Goal: Task Accomplishment & Management: Manage account settings

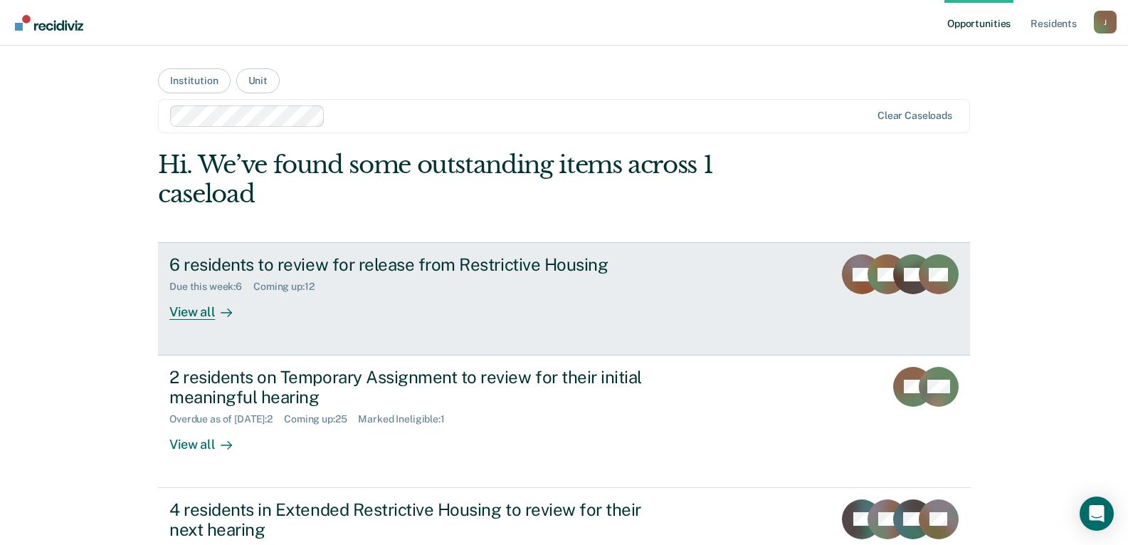
click at [179, 312] on div "View all" at bounding box center [209, 307] width 80 height 28
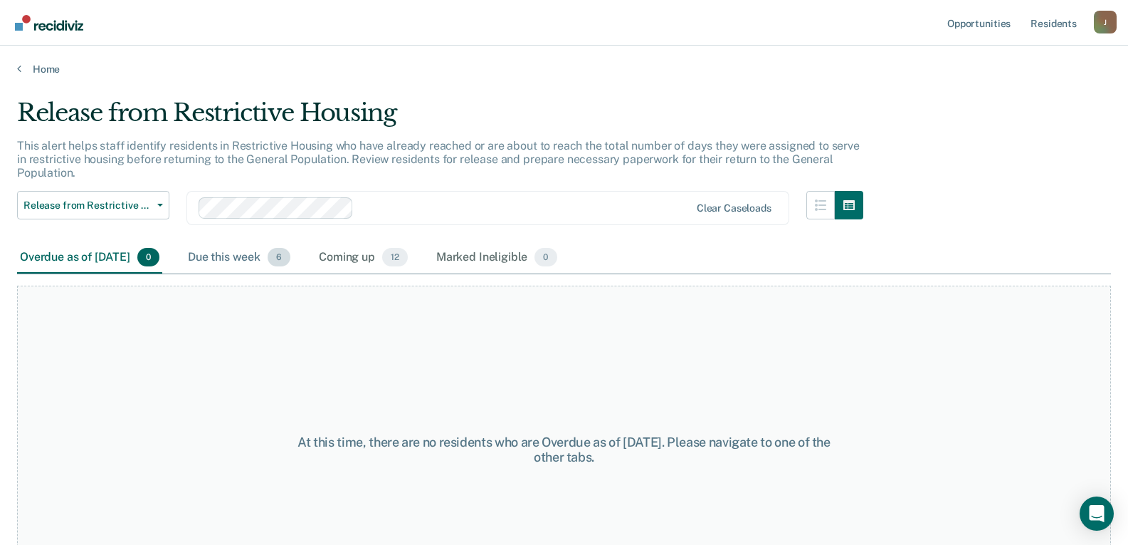
click at [263, 258] on div "Due this week 6" at bounding box center [239, 257] width 108 height 31
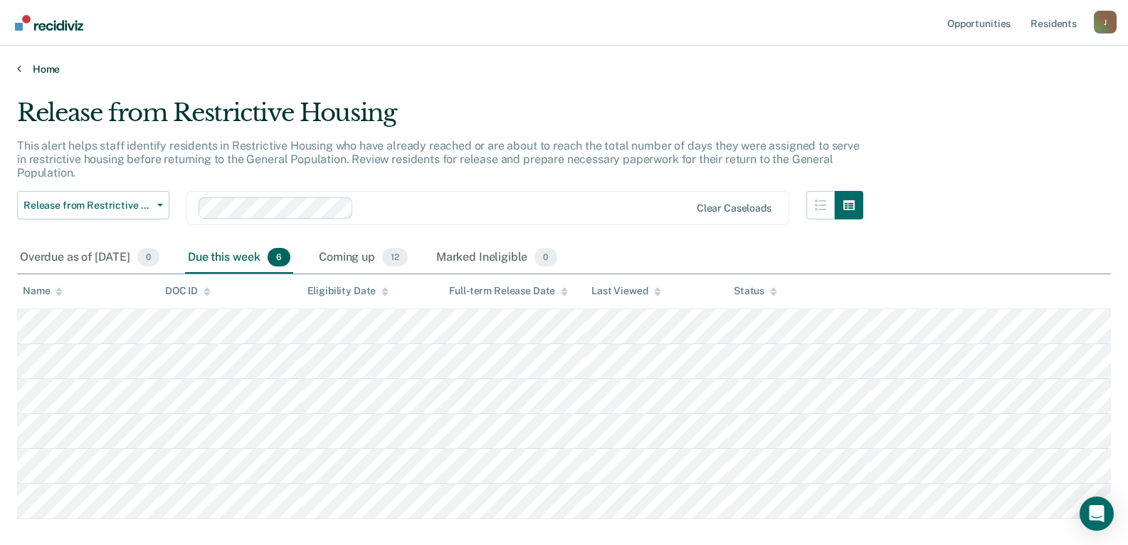
click at [38, 64] on link "Home" at bounding box center [564, 69] width 1094 height 13
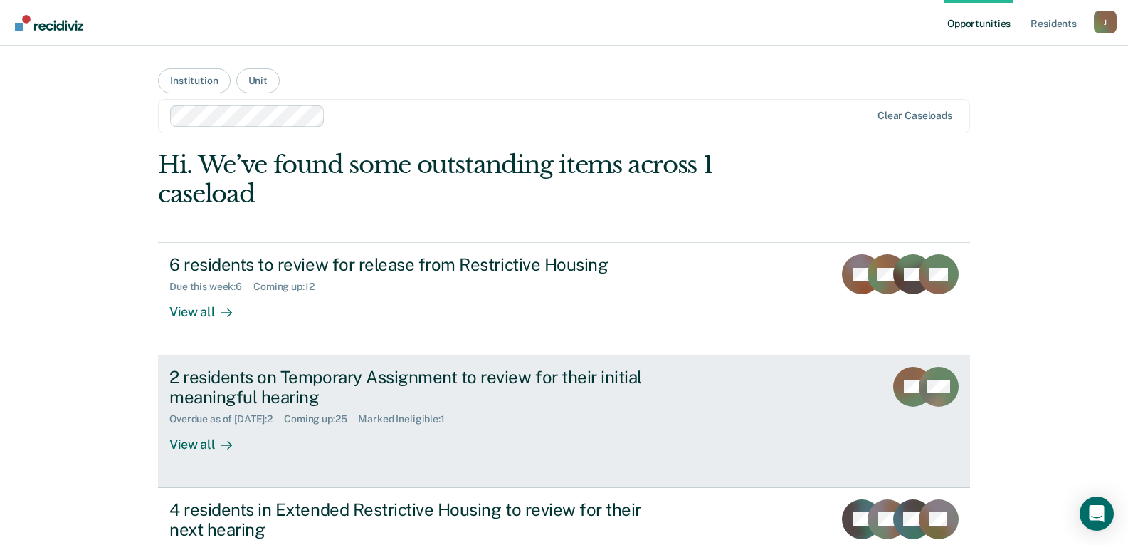
click at [263, 380] on div "2 residents on Temporary Assignment to review for their initial meaningful hear…" at bounding box center [419, 387] width 500 height 41
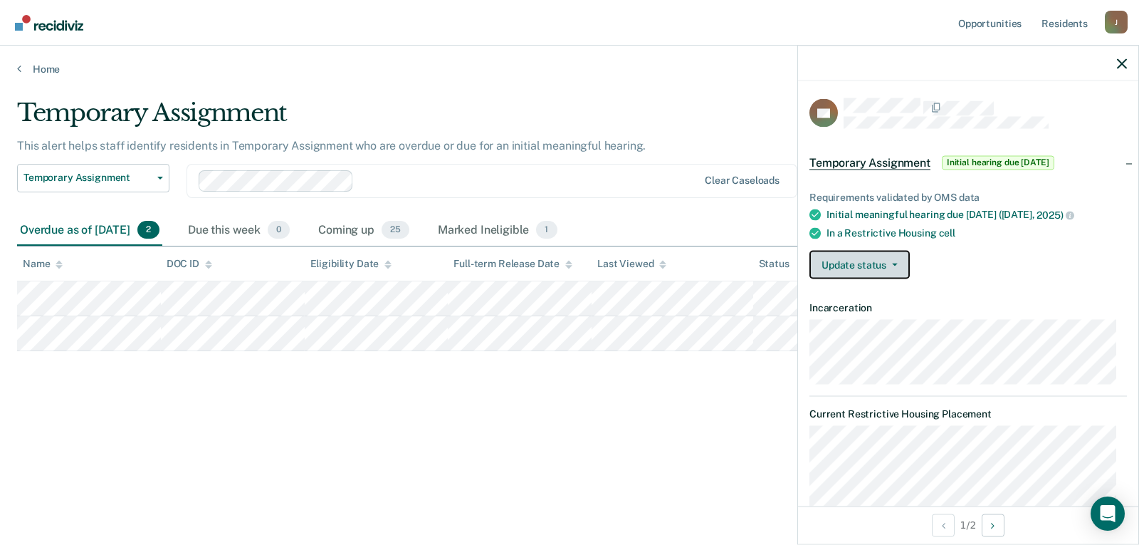
click at [864, 261] on button "Update status" at bounding box center [859, 264] width 100 height 28
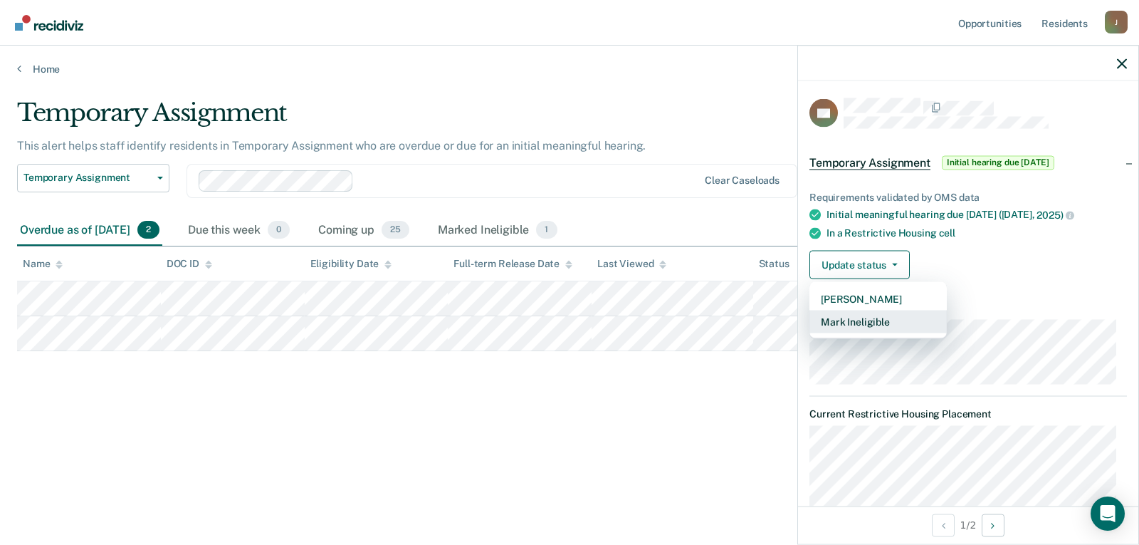
click at [863, 322] on button "Mark Ineligible" at bounding box center [877, 321] width 137 height 23
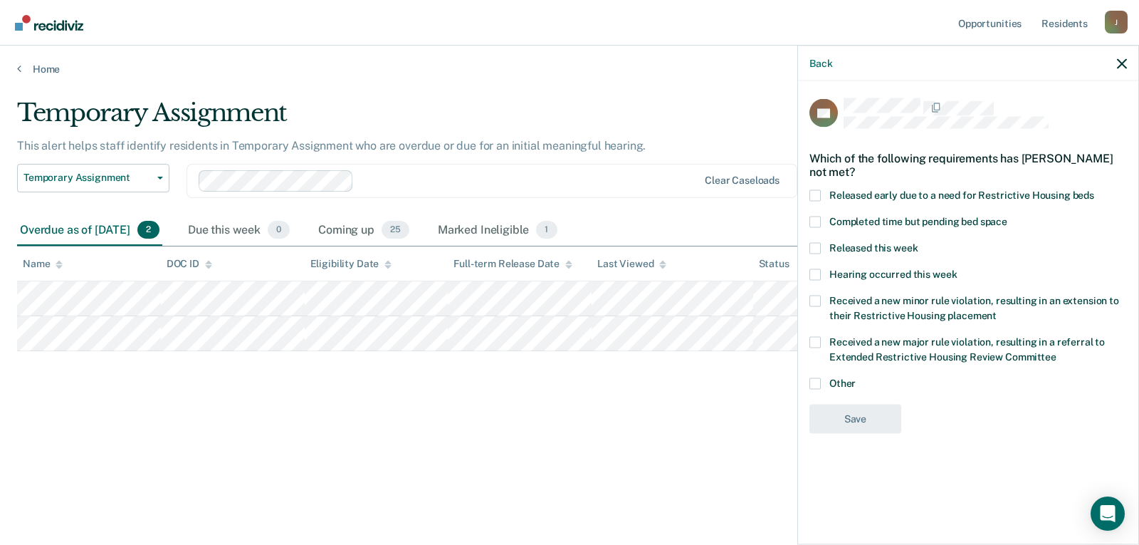
click at [820, 381] on span at bounding box center [814, 382] width 11 height 11
click at [856, 377] on input "Other" at bounding box center [856, 377] width 0 height 0
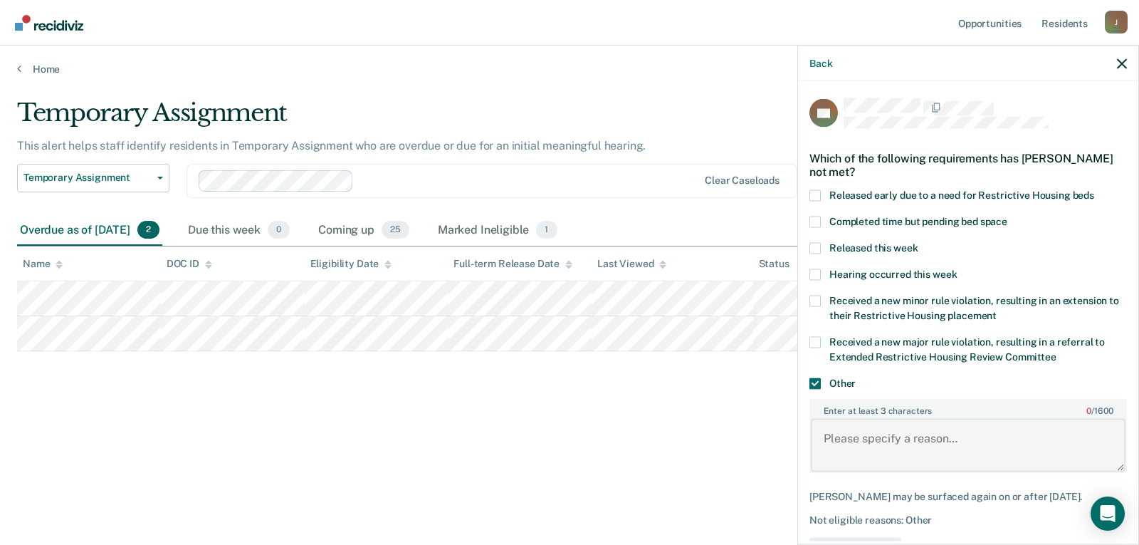
click at [854, 428] on textarea "Enter at least 3 characters 0 / 1600" at bounding box center [968, 445] width 315 height 53
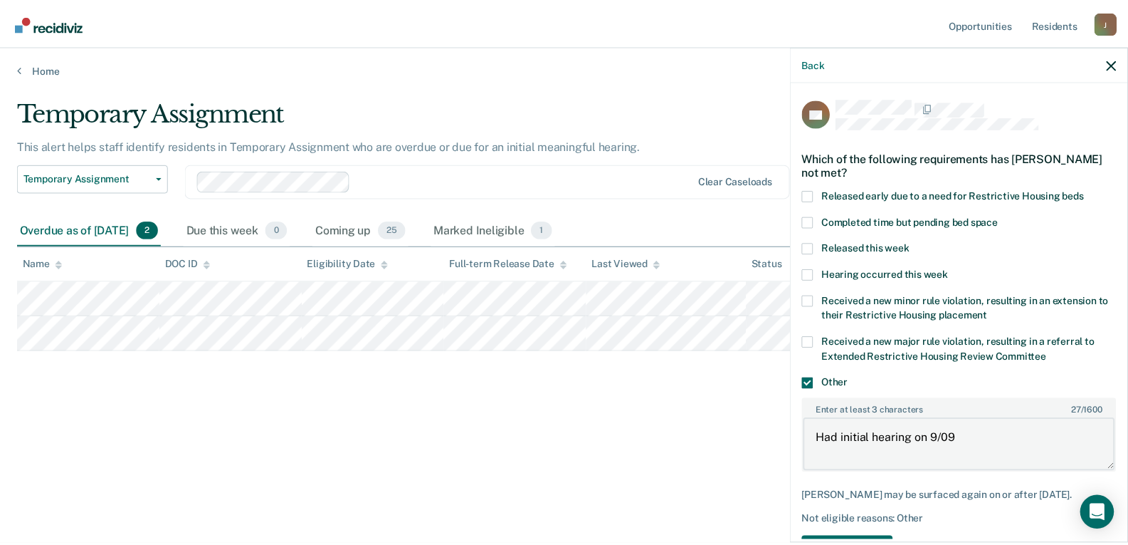
scroll to position [49, 0]
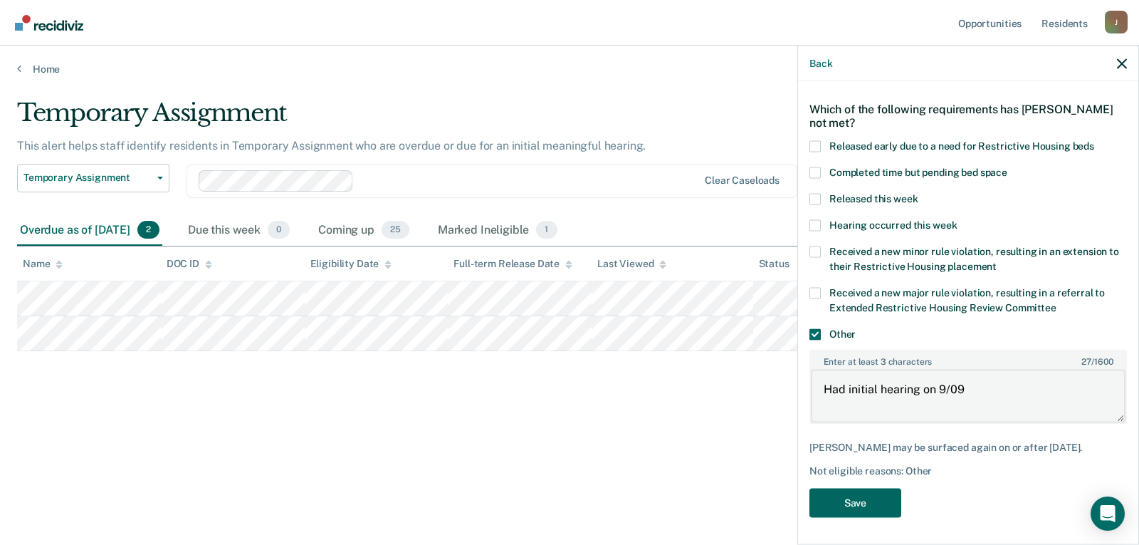
type textarea "Had initial hearing on 9/09"
click at [868, 503] on button "Save" at bounding box center [855, 502] width 92 height 29
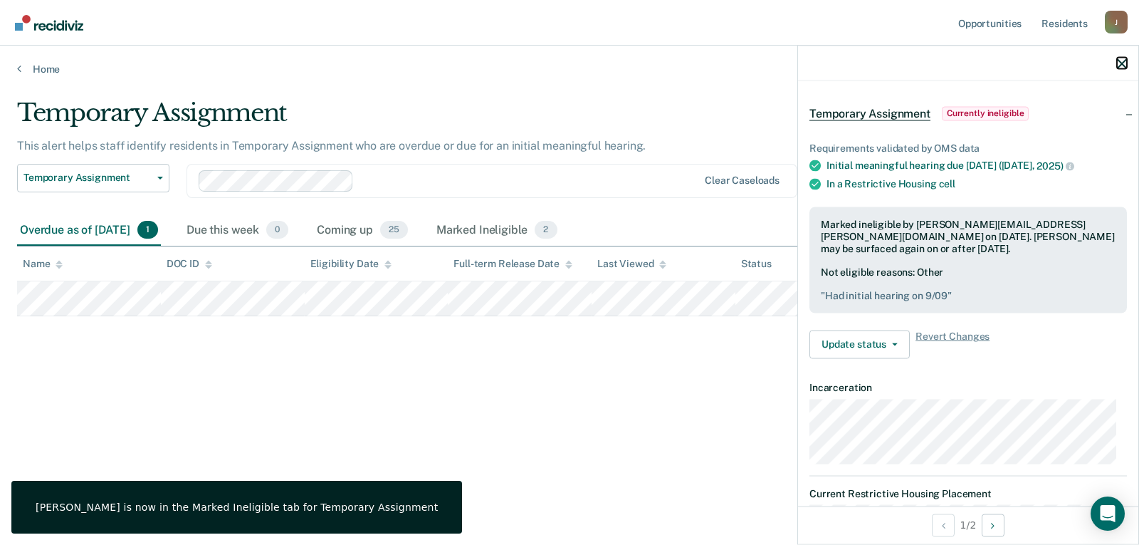
click at [1119, 68] on icon "button" at bounding box center [1122, 63] width 10 height 10
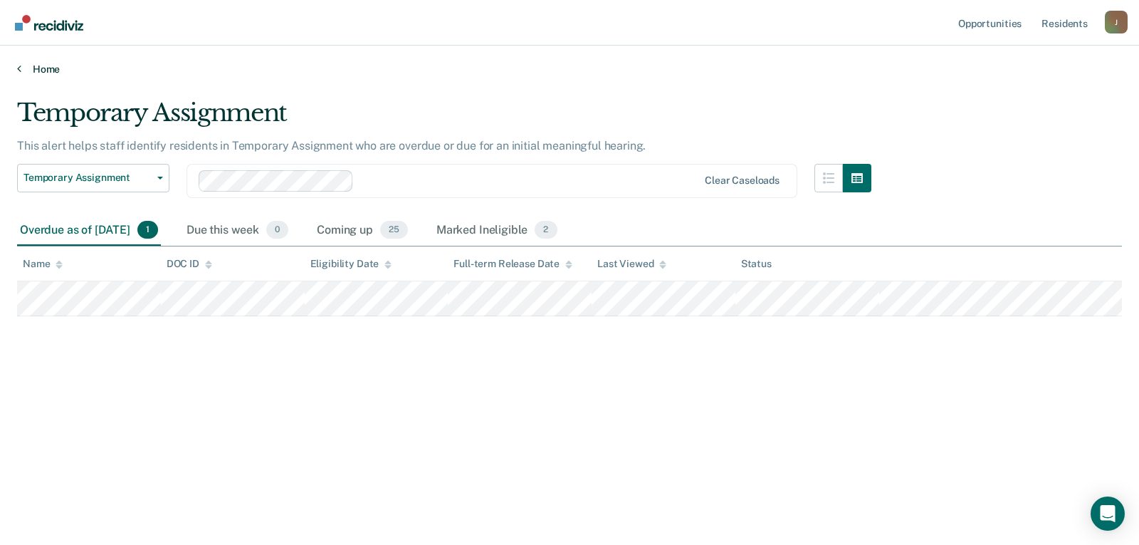
click at [43, 68] on link "Home" at bounding box center [569, 69] width 1105 height 13
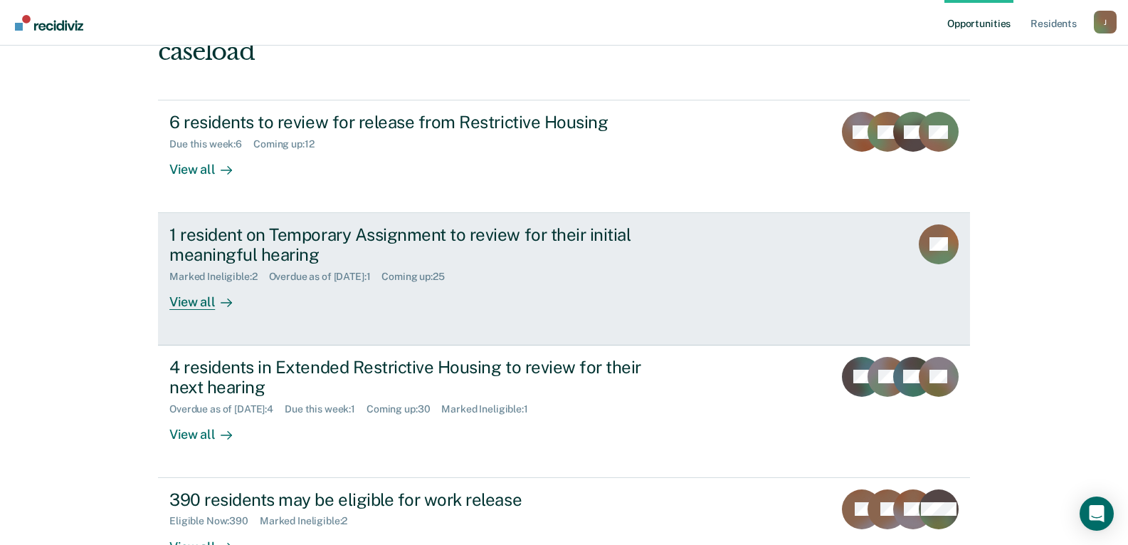
scroll to position [214, 0]
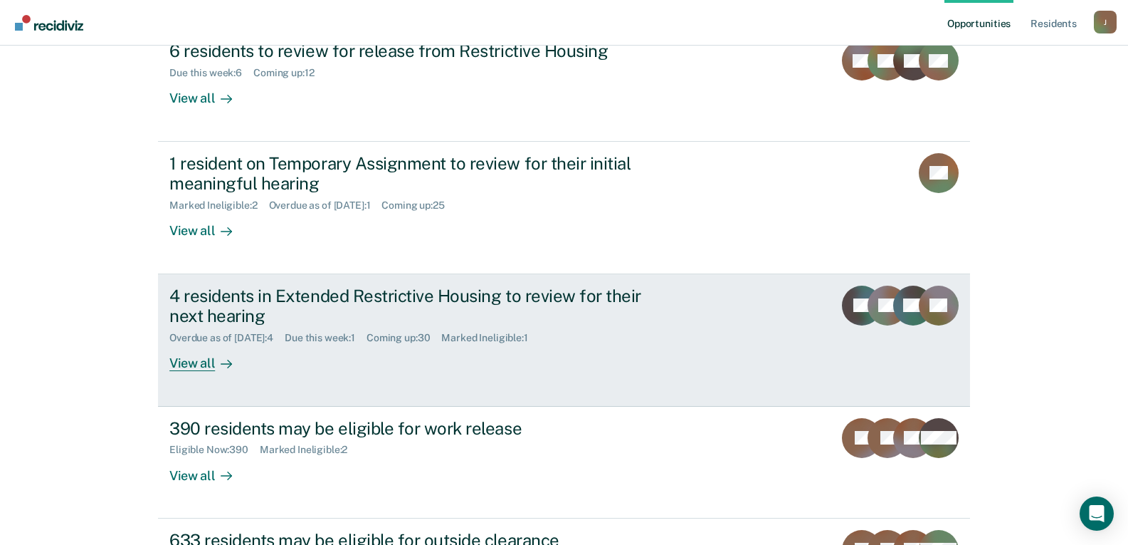
click at [275, 307] on div "4 residents in Extended Restrictive Housing to review for their next hearing" at bounding box center [419, 305] width 500 height 41
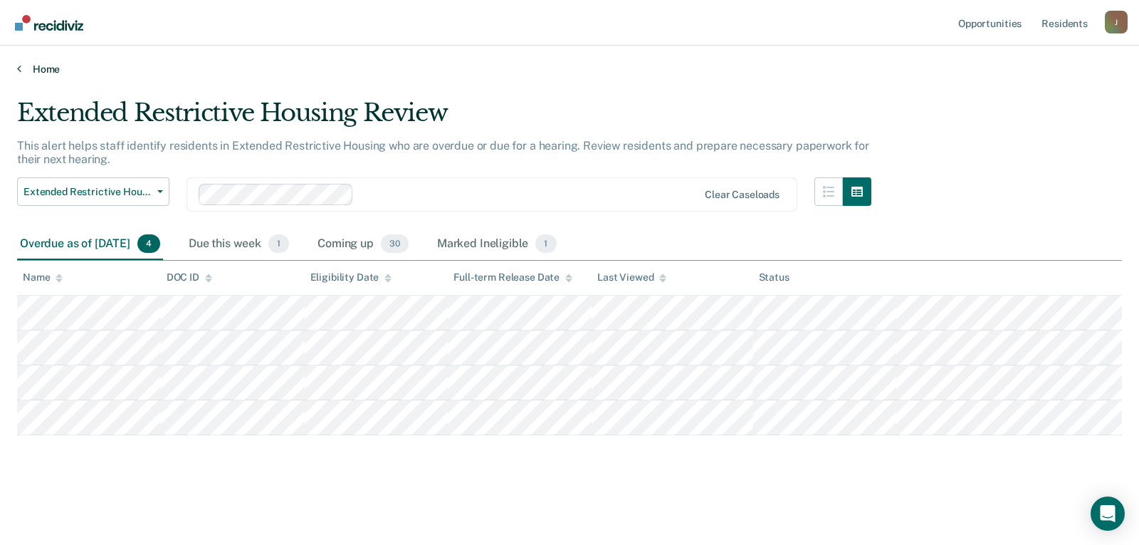
click at [51, 70] on link "Home" at bounding box center [569, 69] width 1105 height 13
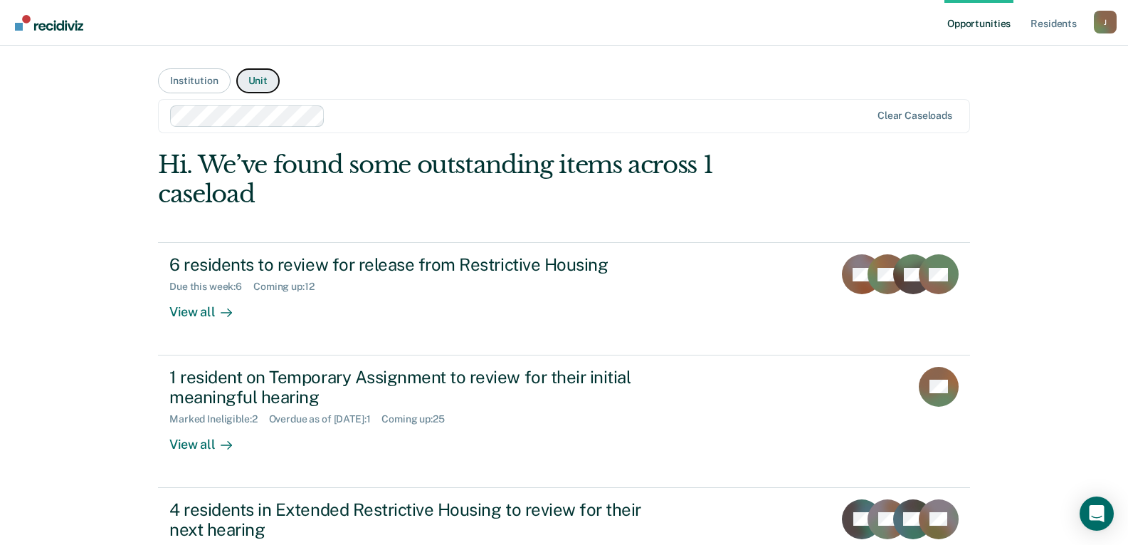
click at [250, 88] on button "Unit" at bounding box center [257, 80] width 43 height 25
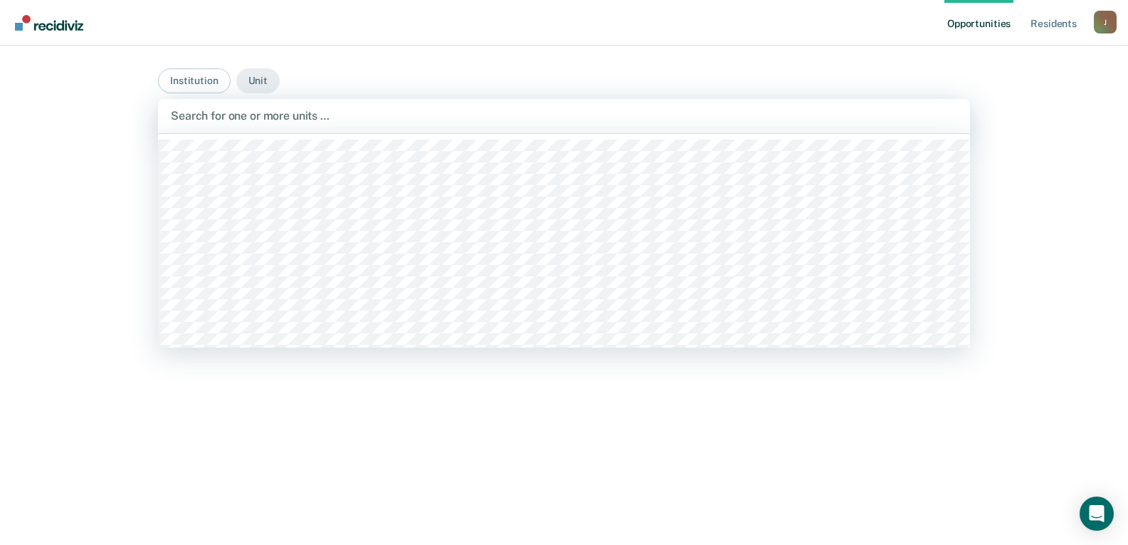
click at [285, 126] on div "Search for one or more units …" at bounding box center [564, 116] width 812 height 34
click at [243, 78] on button "Unit" at bounding box center [257, 80] width 43 height 25
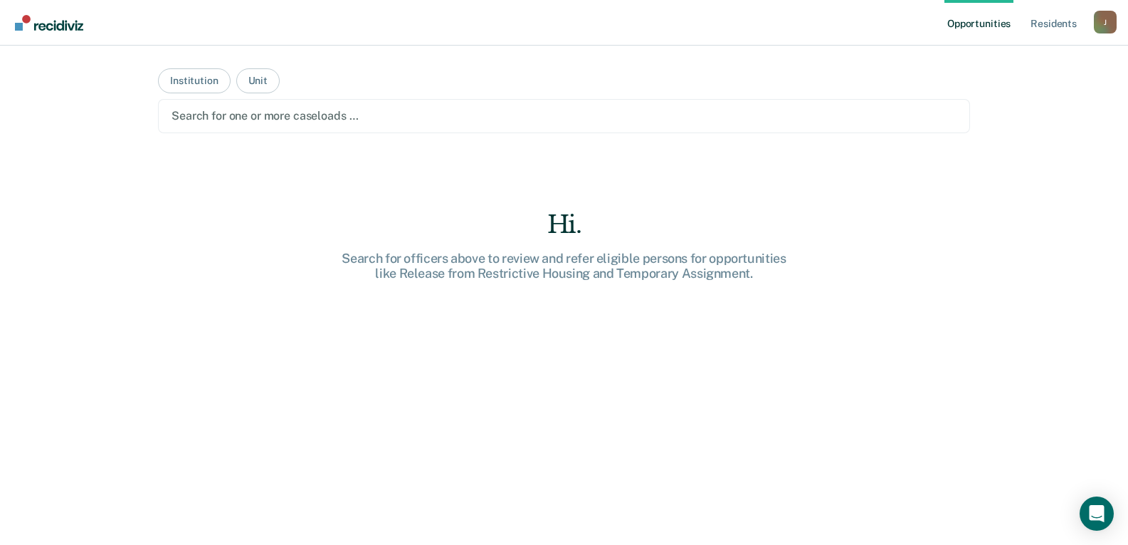
drag, startPoint x: 539, startPoint y: 221, endPoint x: 439, endPoint y: 180, distance: 107.6
click at [537, 221] on div "Hi." at bounding box center [565, 224] width 456 height 29
click at [258, 81] on button "Unit" at bounding box center [257, 80] width 43 height 25
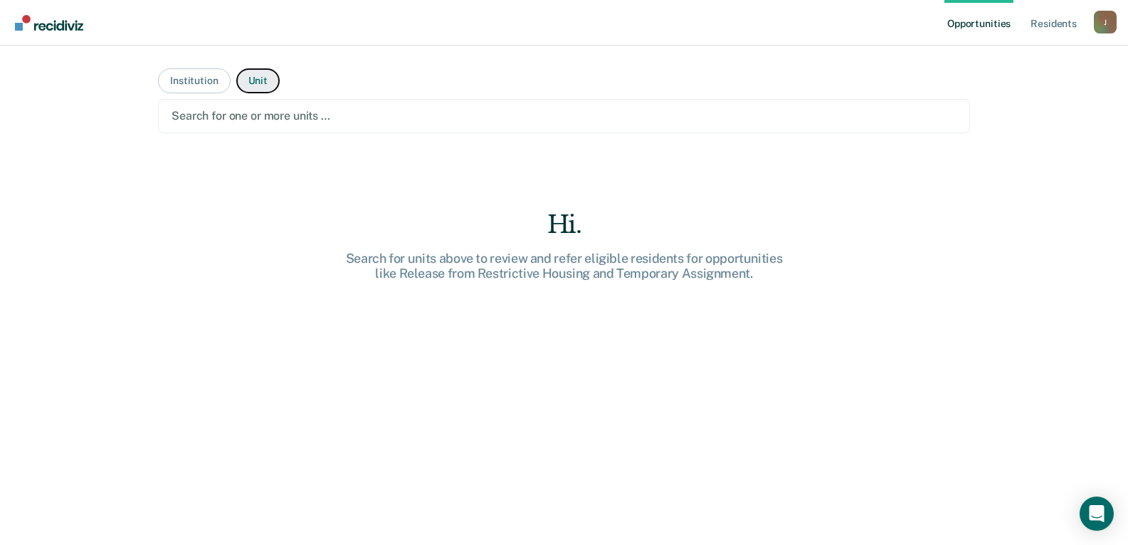
click at [258, 81] on button "Unit" at bounding box center [257, 80] width 43 height 25
click at [290, 120] on div at bounding box center [564, 115] width 785 height 16
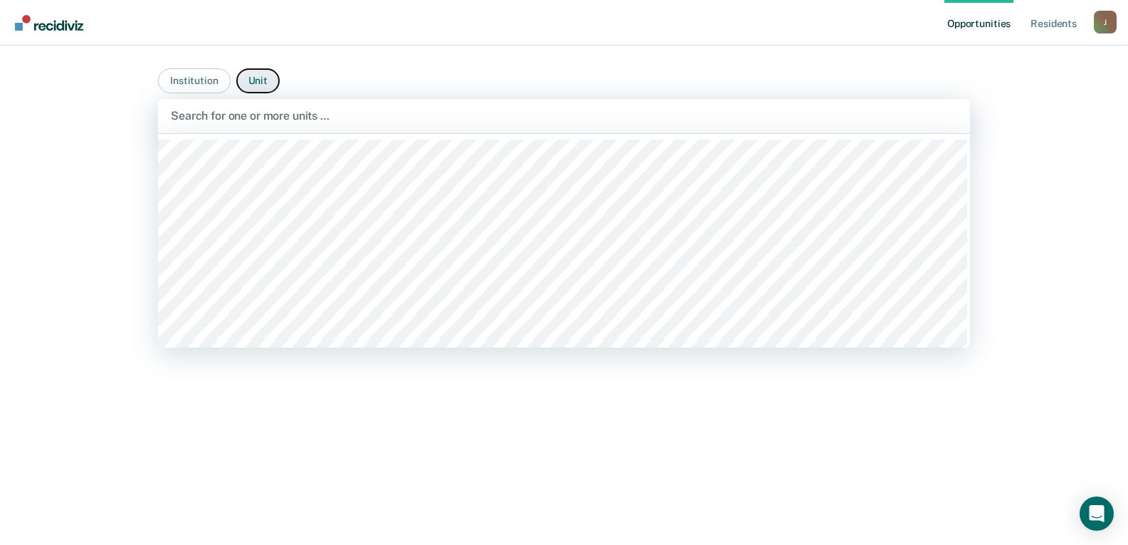
click at [251, 75] on button "Unit" at bounding box center [257, 80] width 43 height 25
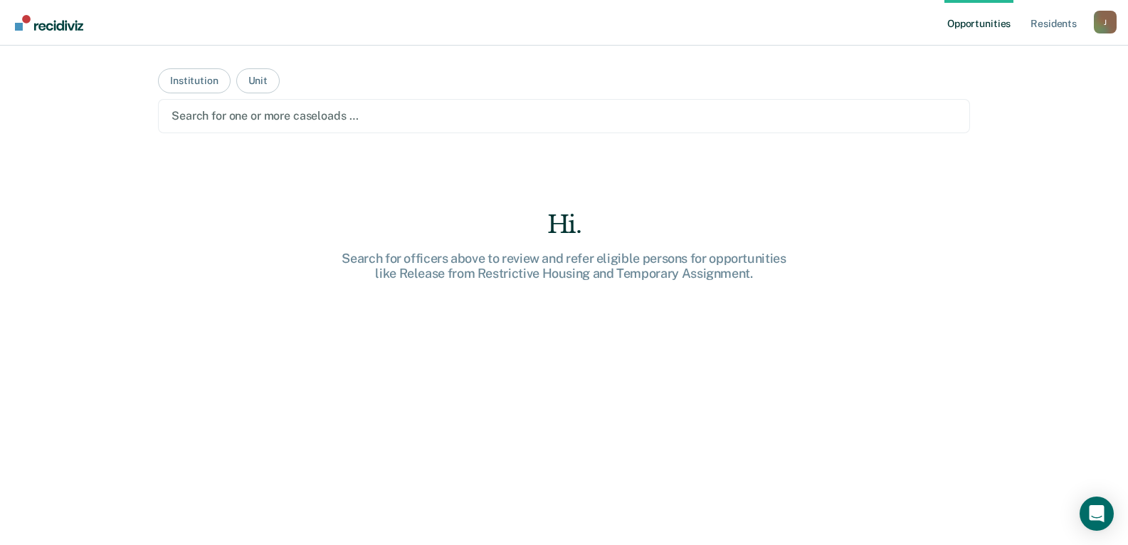
click at [276, 112] on div at bounding box center [564, 115] width 785 height 16
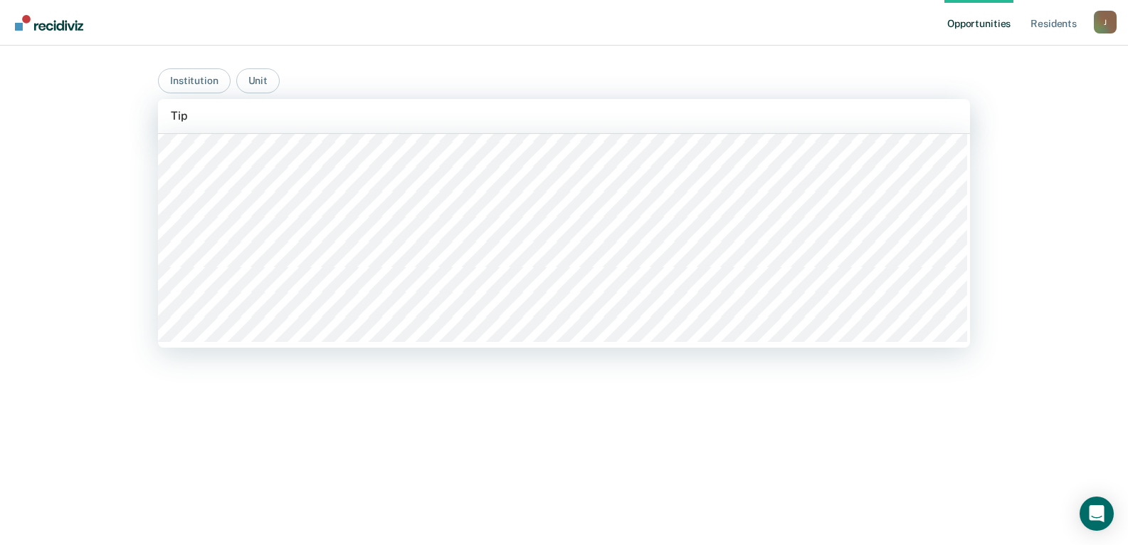
scroll to position [73, 0]
type input "[PERSON_NAME]"
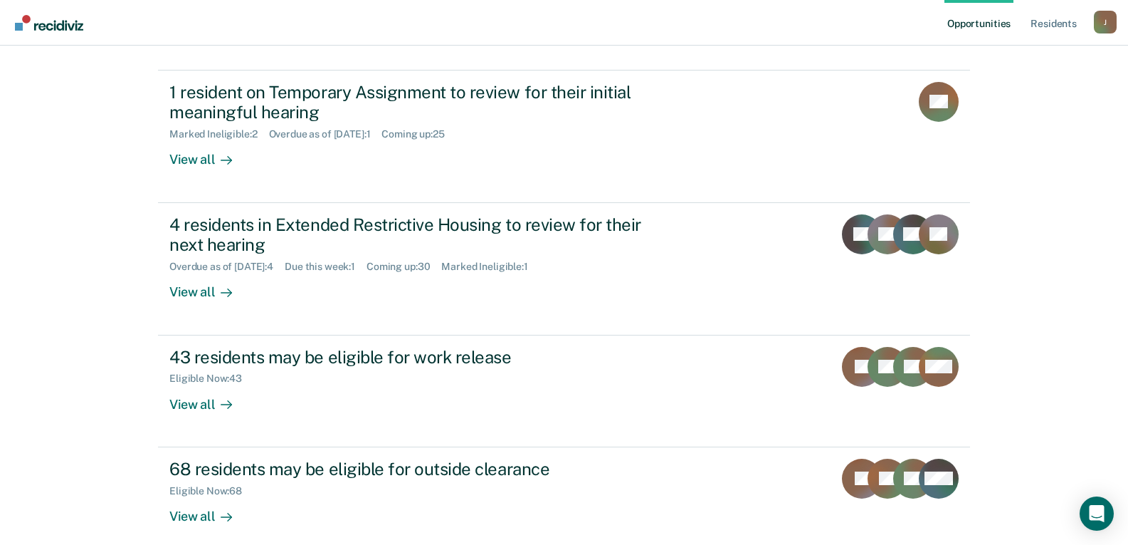
scroll to position [0, 0]
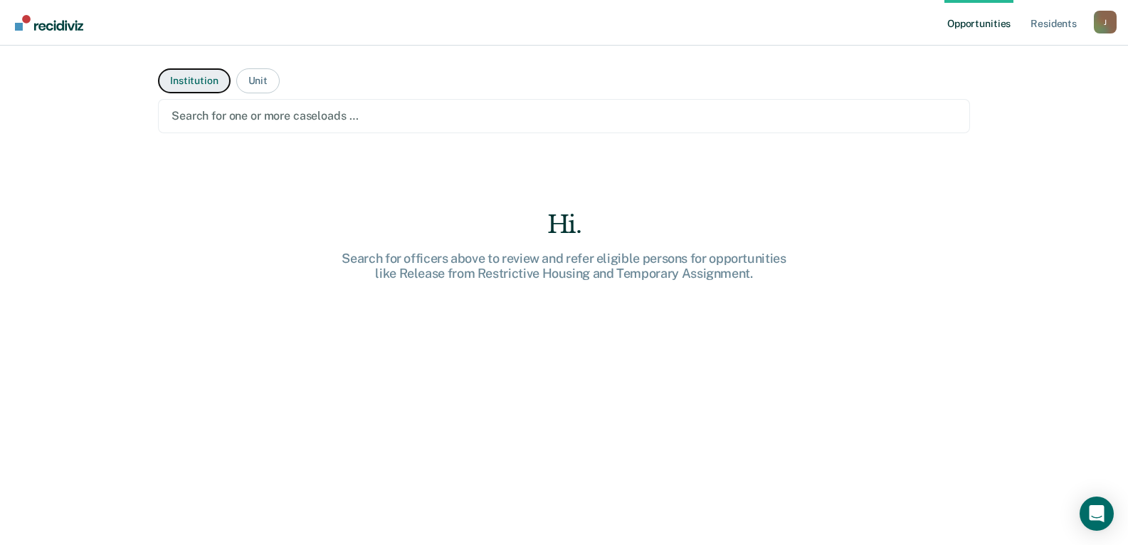
click at [214, 86] on button "Institution" at bounding box center [194, 80] width 72 height 25
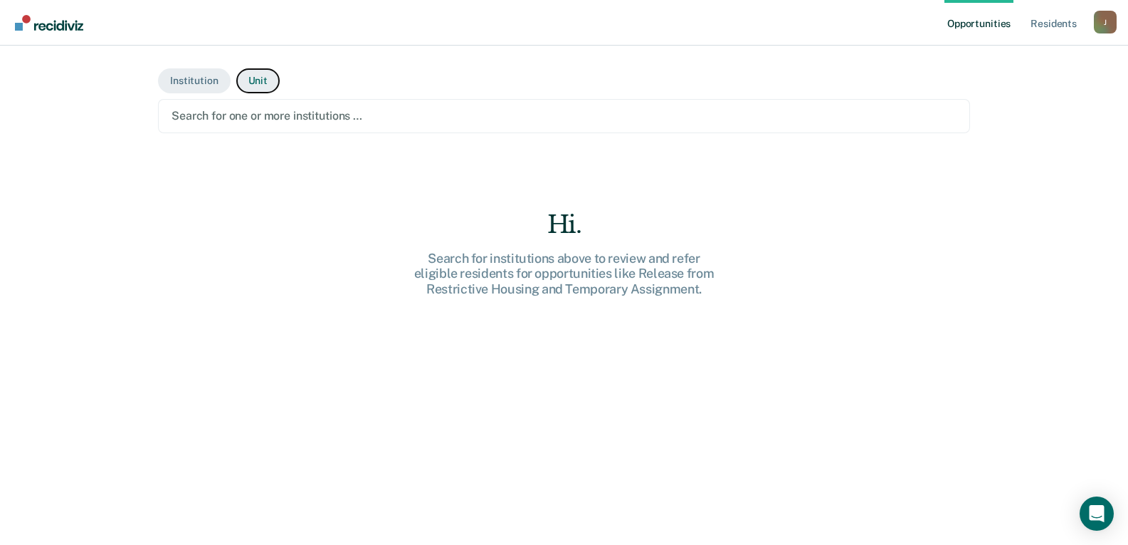
click at [238, 85] on button "Unit" at bounding box center [257, 80] width 43 height 25
